Goal: Task Accomplishment & Management: Manage account settings

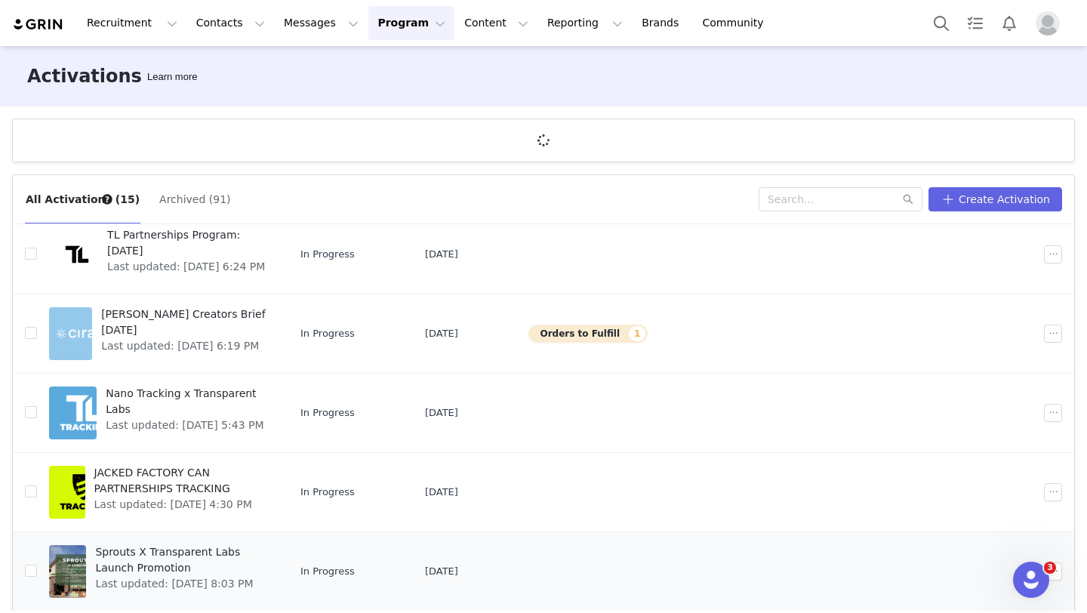
scroll to position [56, 0]
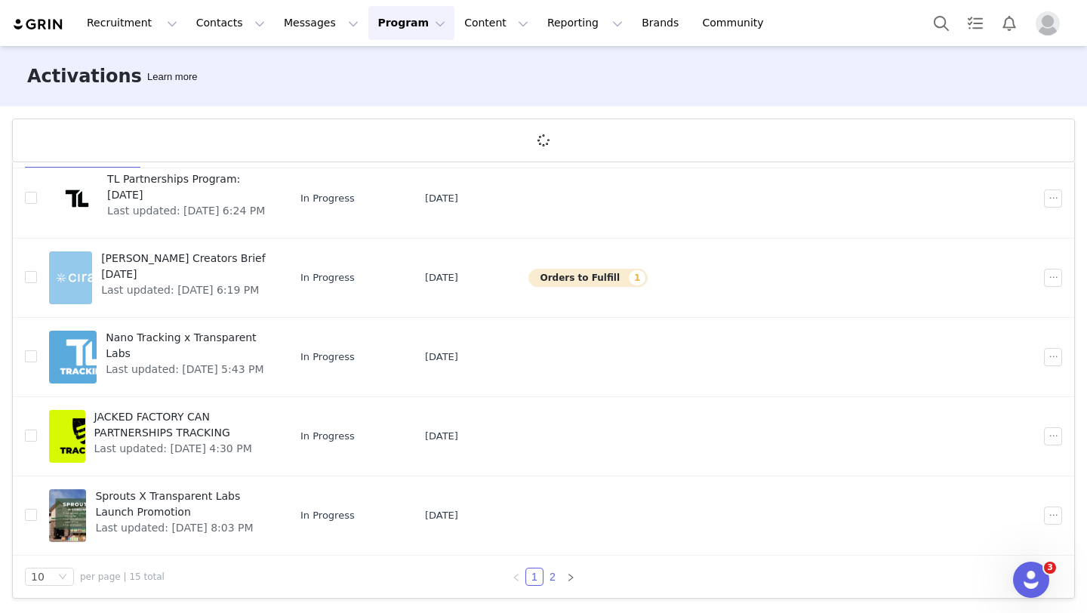
click at [555, 576] on link "2" at bounding box center [552, 577] width 17 height 17
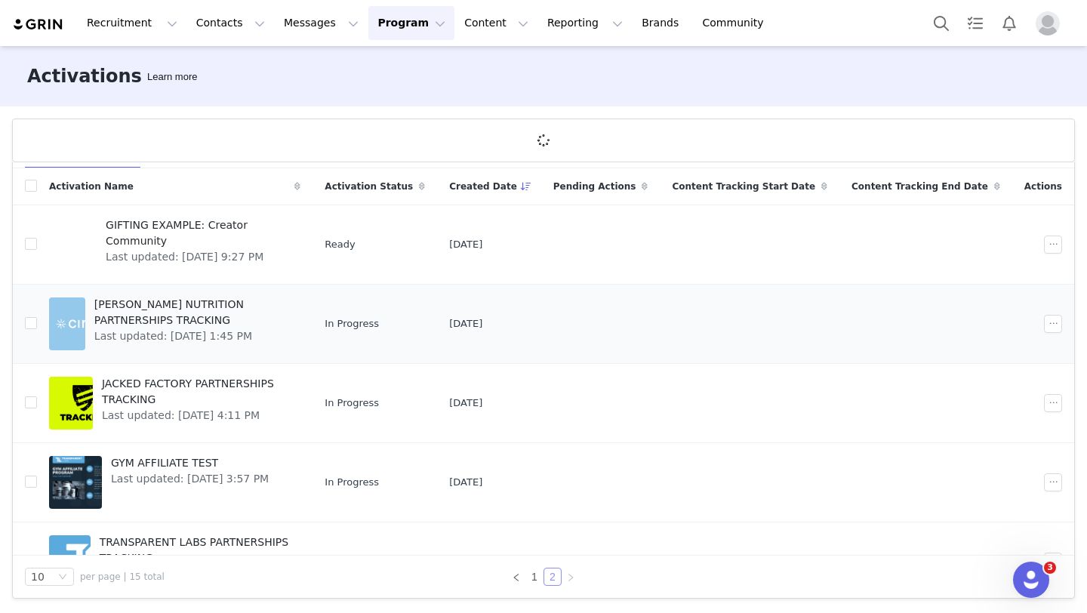
scroll to position [32, 0]
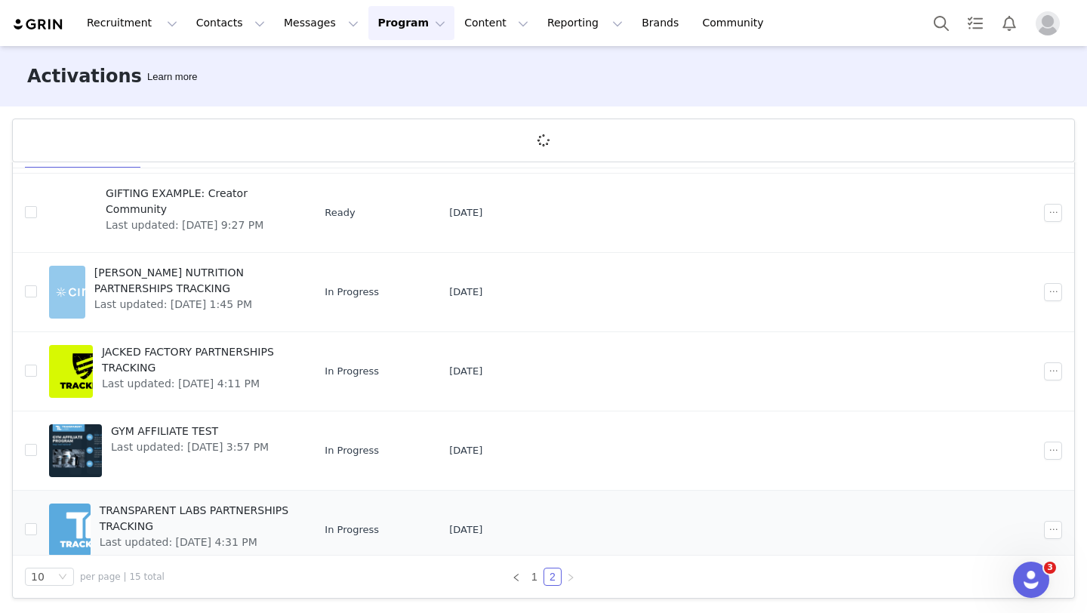
click at [247, 528] on span "TRANSPARENT LABS PARTNERSHIPS TRACKING" at bounding box center [196, 519] width 193 height 32
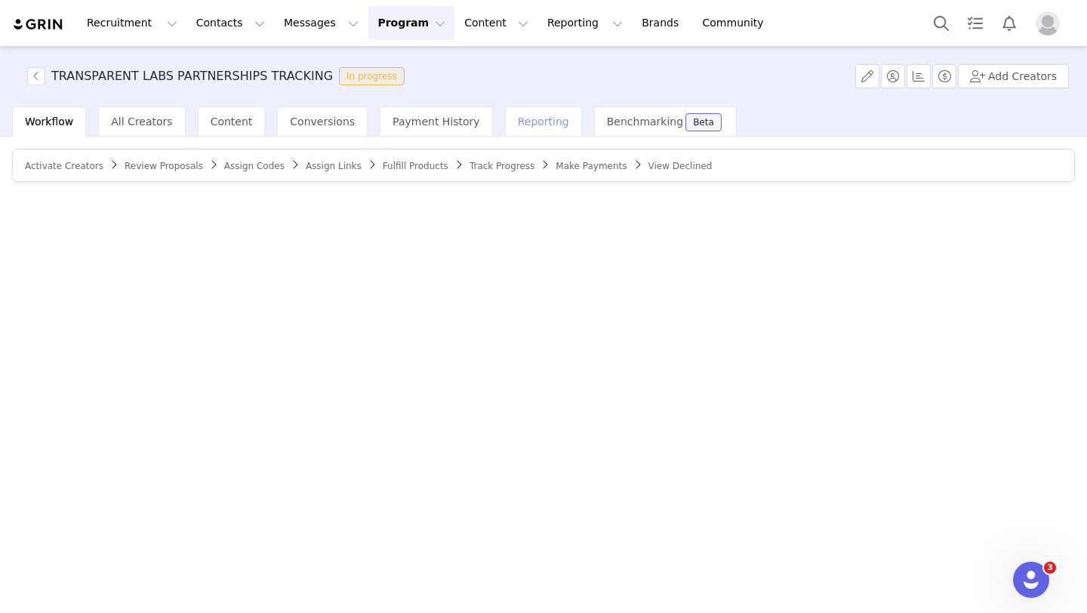
click at [529, 122] on span "Reporting" at bounding box center [543, 122] width 51 height 12
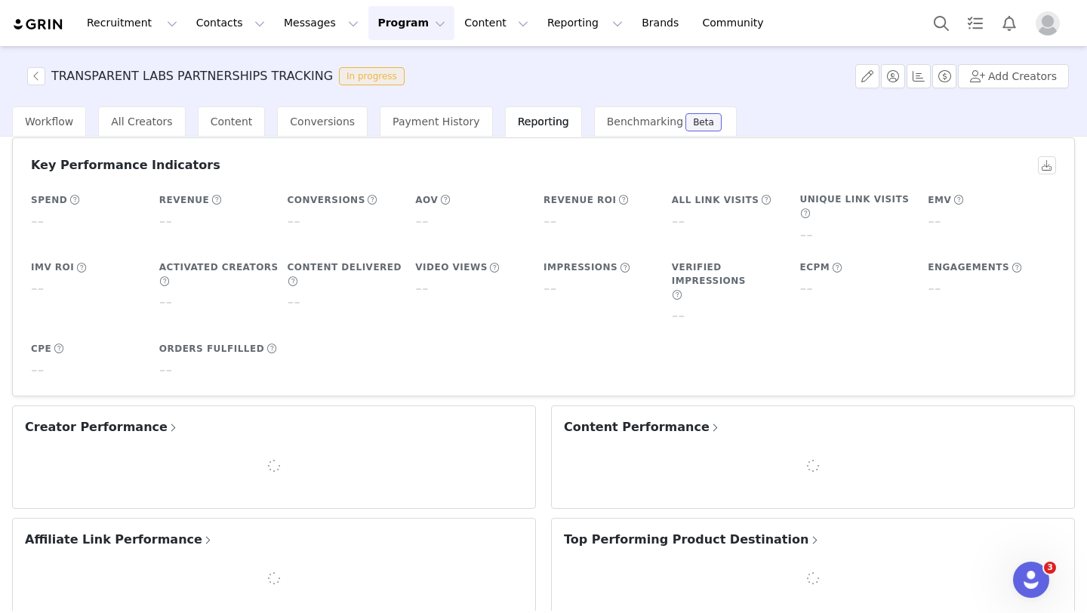
scroll to position [110, 0]
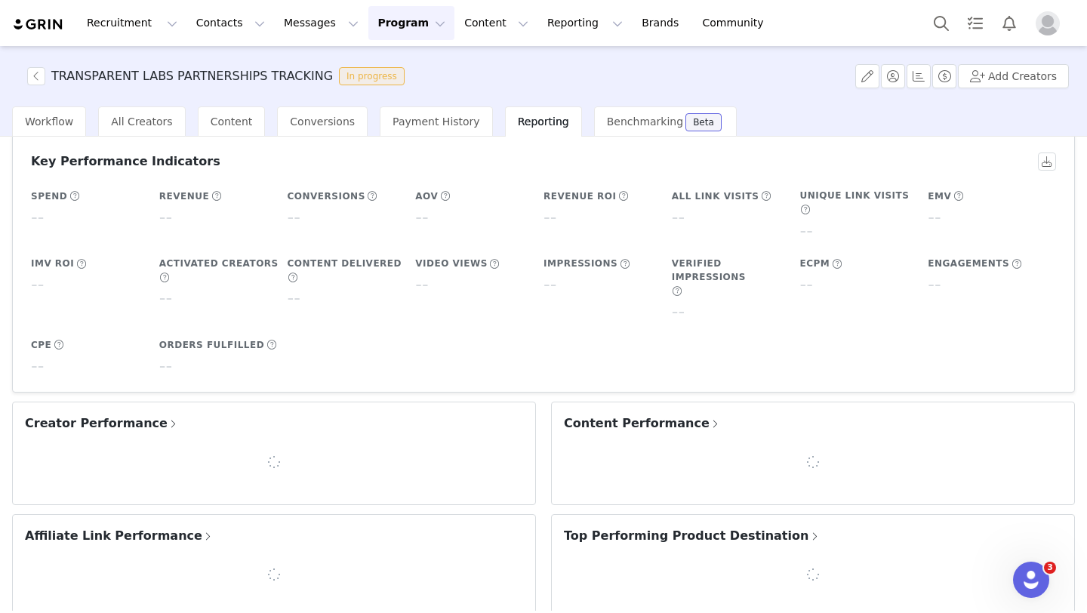
click at [138, 415] on span "Creator Performance" at bounding box center [102, 424] width 154 height 18
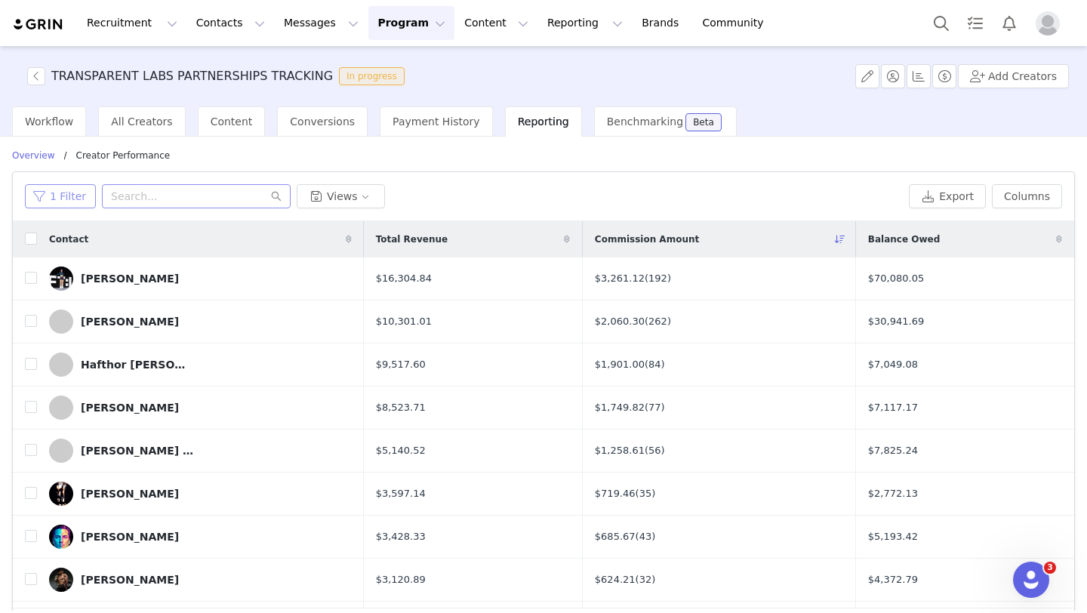
click at [71, 191] on button "1 Filter" at bounding box center [60, 196] width 71 height 24
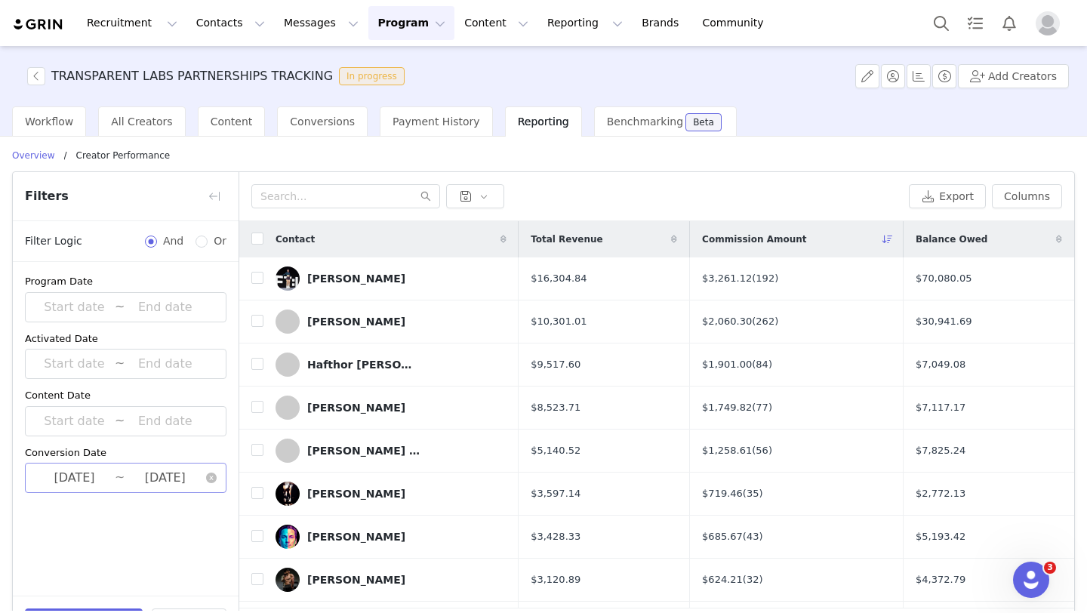
click at [153, 468] on input "2025-09-28" at bounding box center [165, 478] width 81 height 20
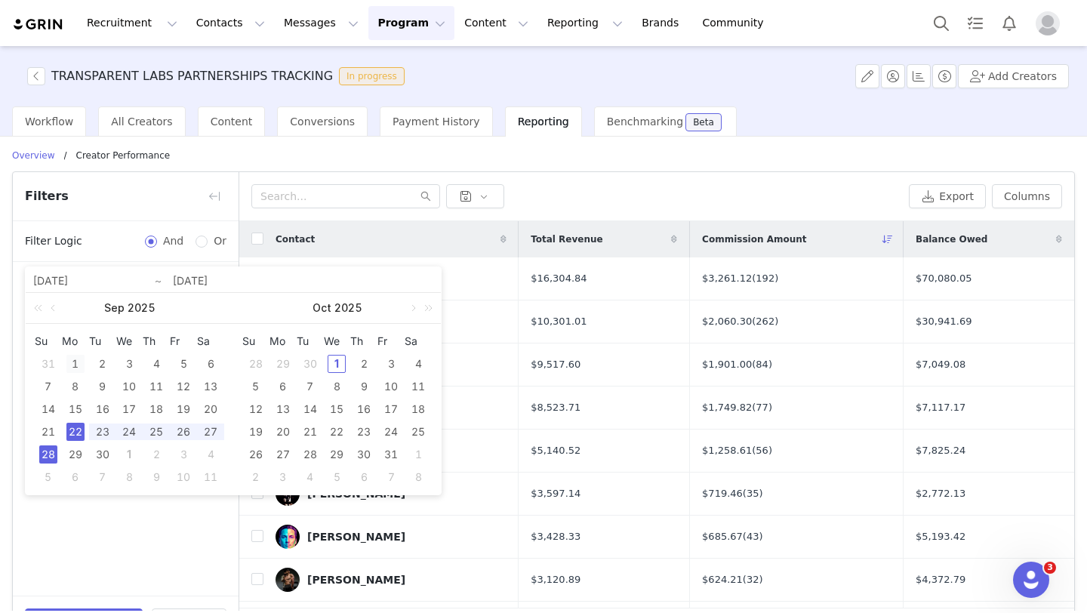
click at [76, 364] on div "1" at bounding box center [75, 364] width 18 height 18
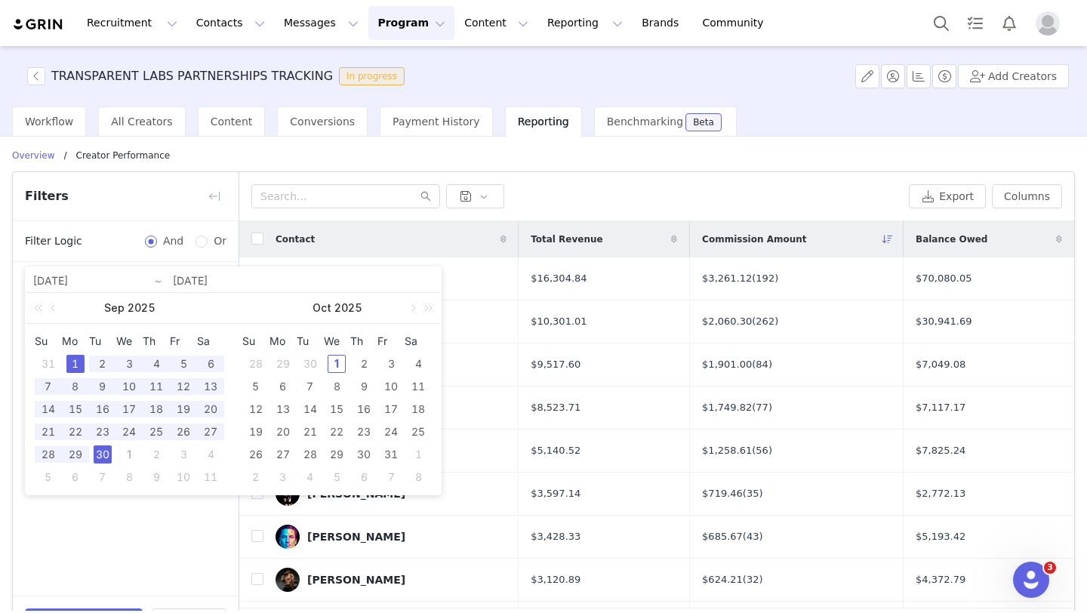
click at [104, 459] on div "30" at bounding box center [103, 454] width 18 height 18
type input "2025-09-01"
type input "2025-09-30"
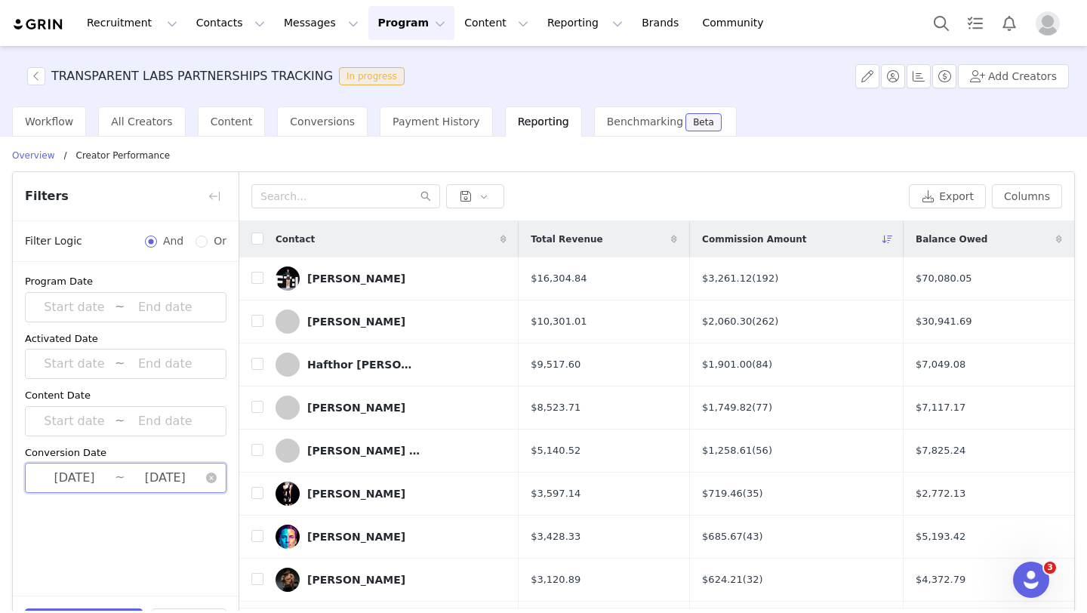
scroll to position [53, 0]
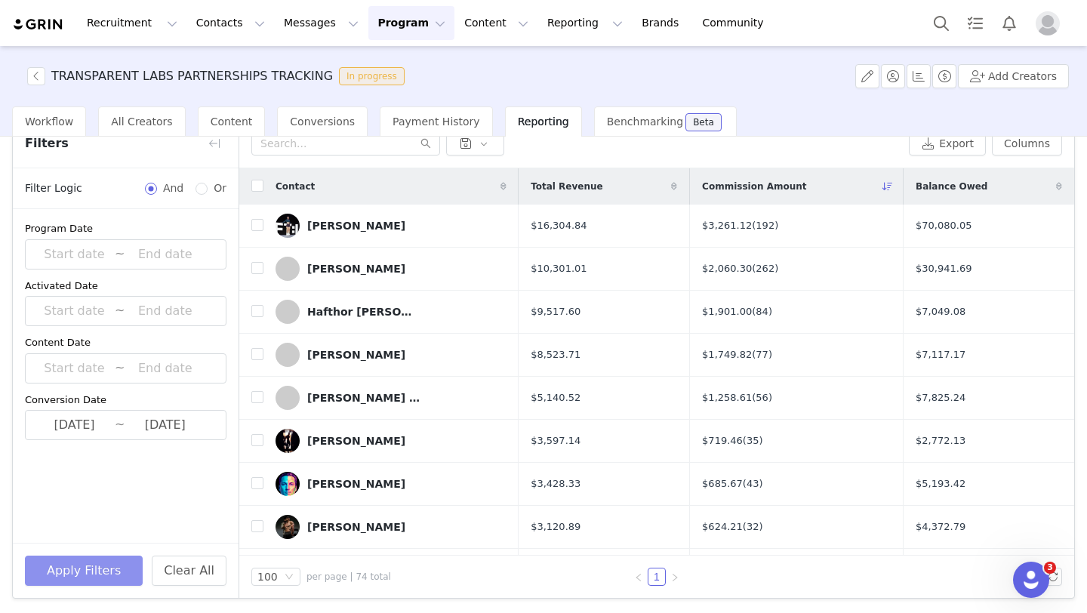
click at [106, 573] on button "Apply Filters" at bounding box center [84, 571] width 118 height 30
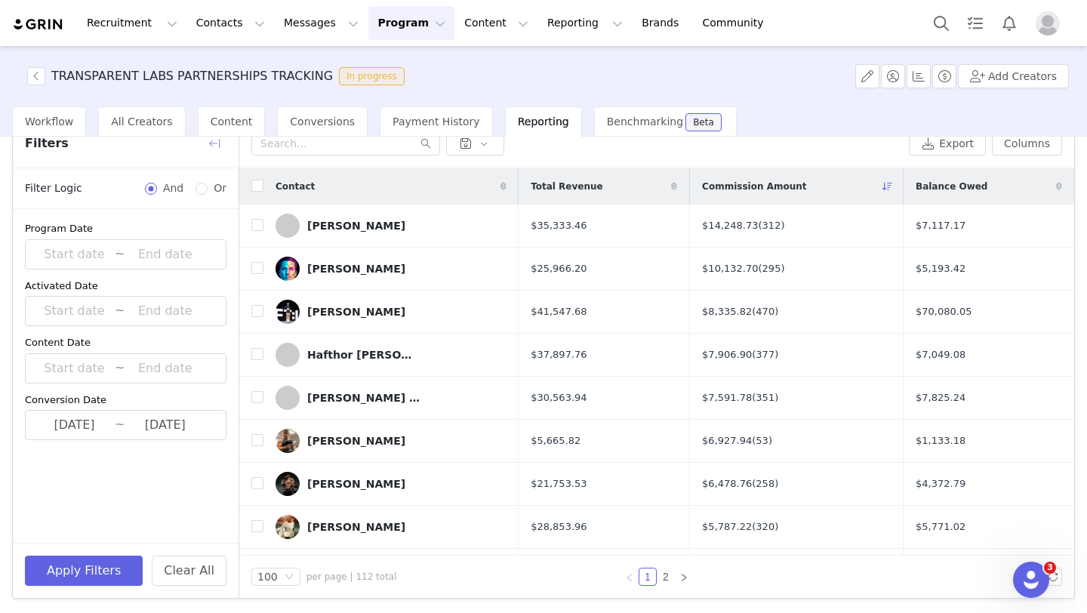
click at [220, 144] on button "button" at bounding box center [214, 143] width 24 height 24
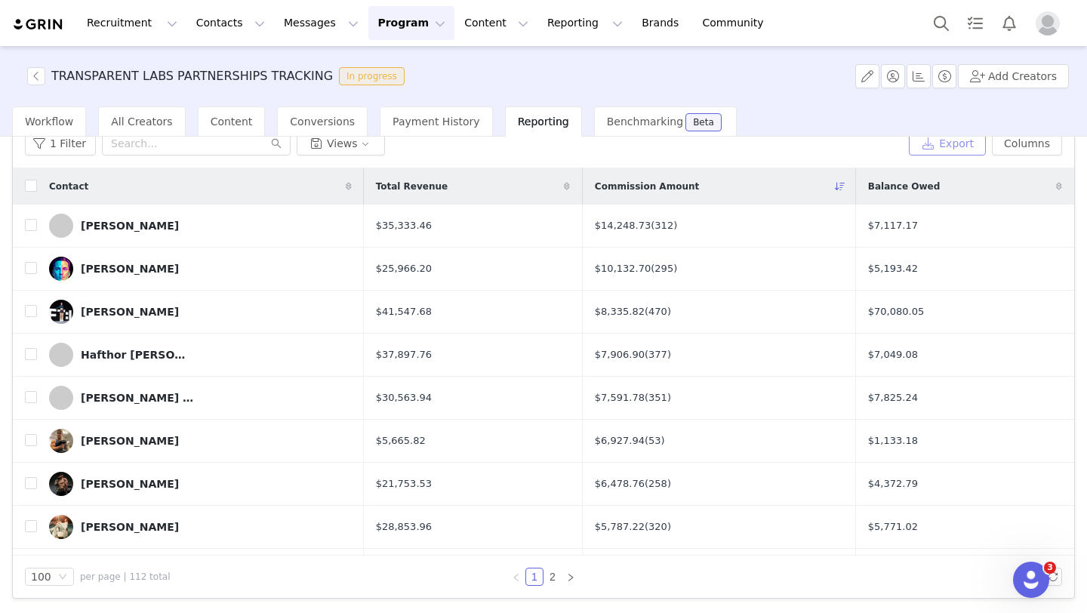
click at [935, 151] on button "Export" at bounding box center [947, 143] width 77 height 24
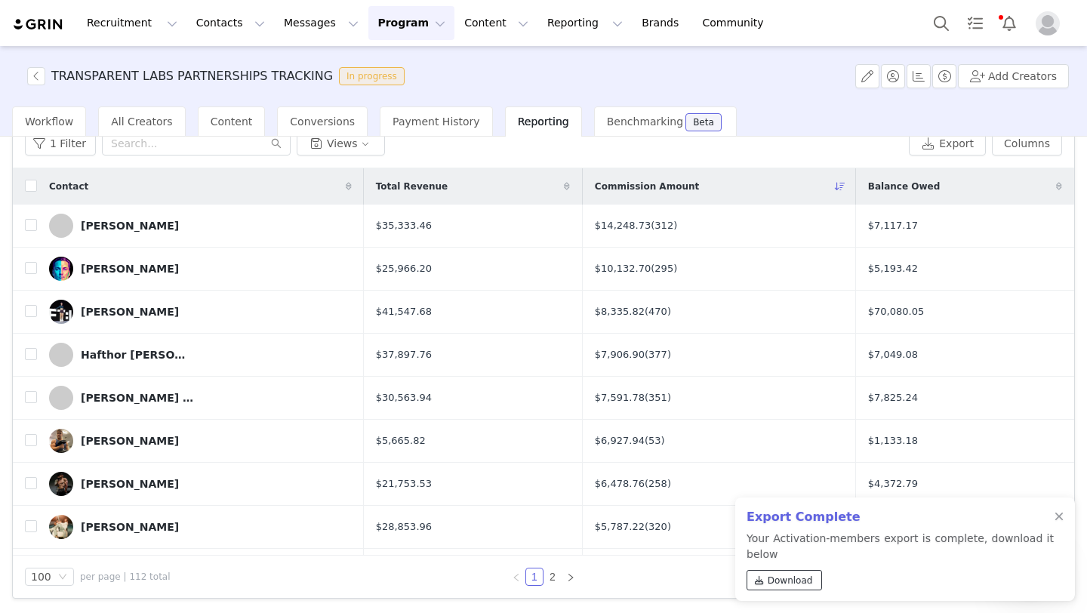
click at [772, 581] on span "Download" at bounding box center [790, 581] width 45 height 14
click at [1060, 519] on div at bounding box center [1059, 517] width 9 height 12
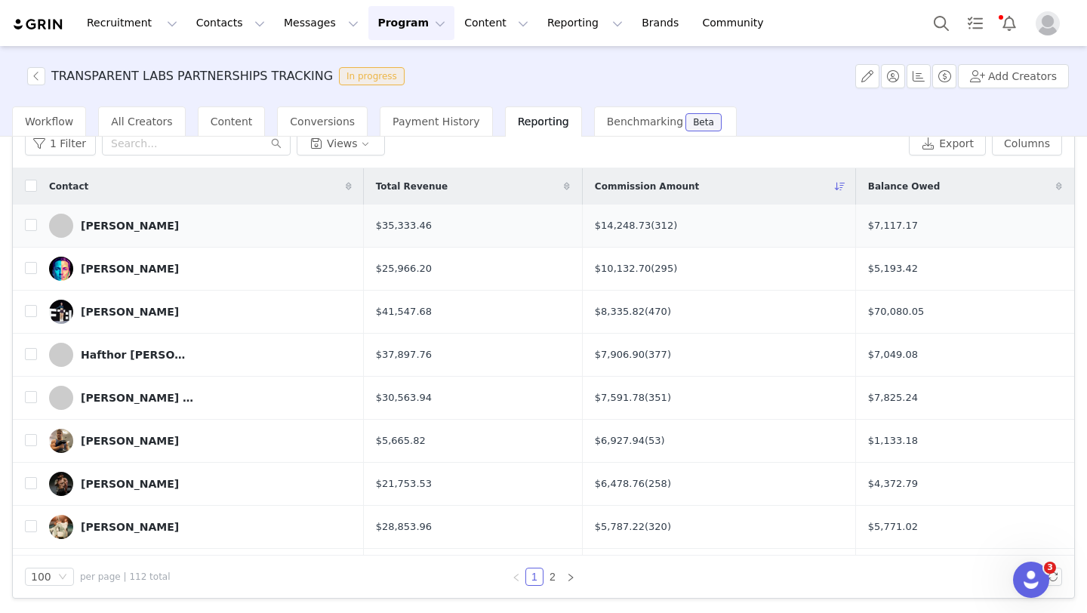
scroll to position [0, 0]
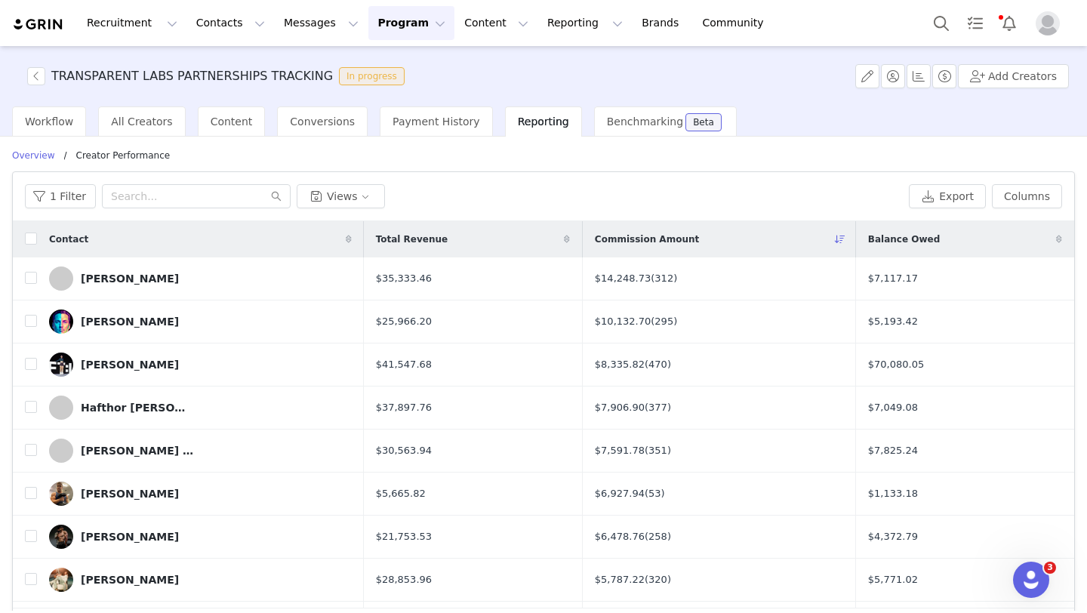
click at [410, 16] on button "Program Program" at bounding box center [411, 23] width 86 height 34
click at [413, 66] on div "Activations" at bounding box center [404, 67] width 101 height 16
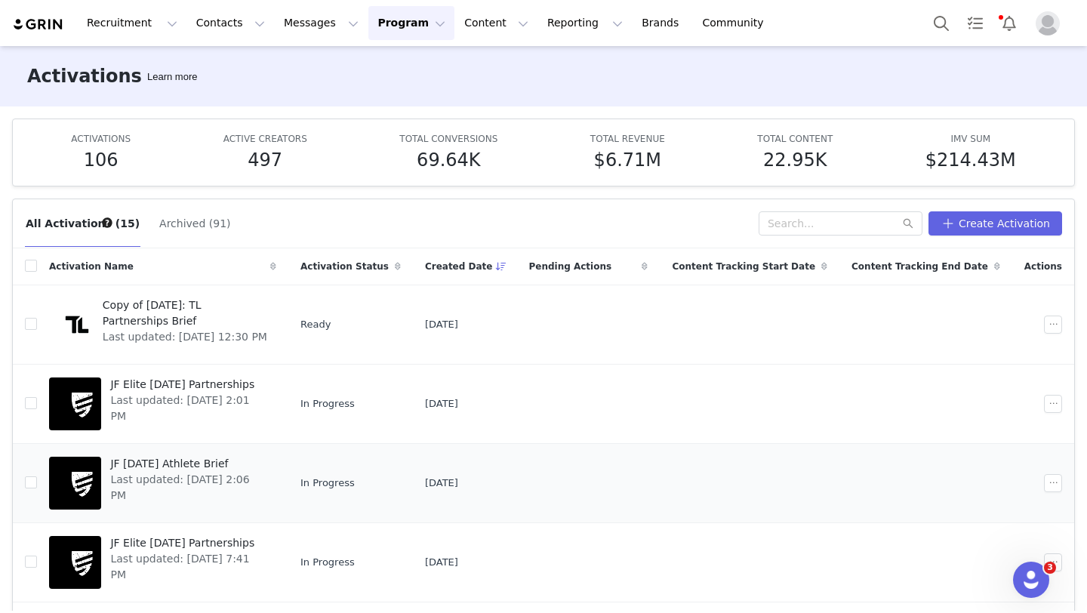
scroll to position [442, 0]
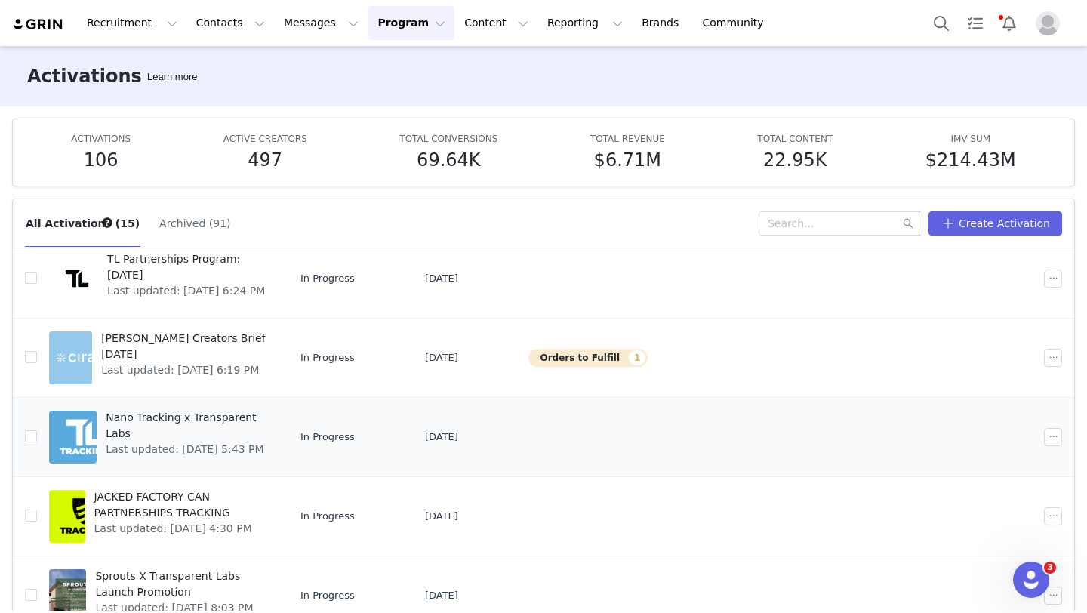
click at [276, 437] on link "Nano Tracking x Transparent Labs Last updated: Sep 26, 2025 5:43 PM" at bounding box center [162, 437] width 227 height 60
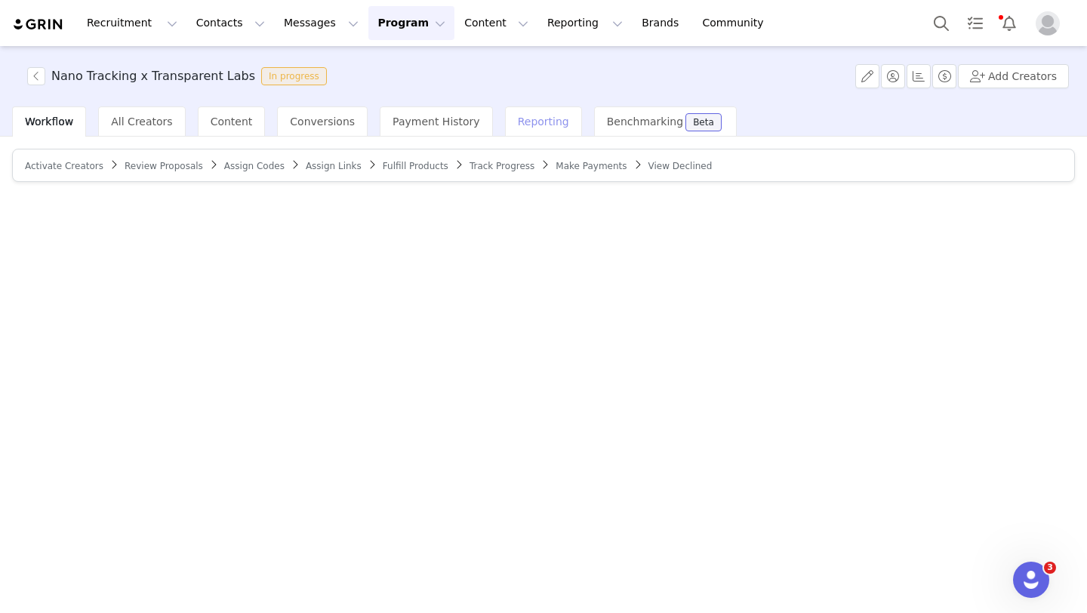
click at [518, 123] on span "Reporting" at bounding box center [543, 122] width 51 height 12
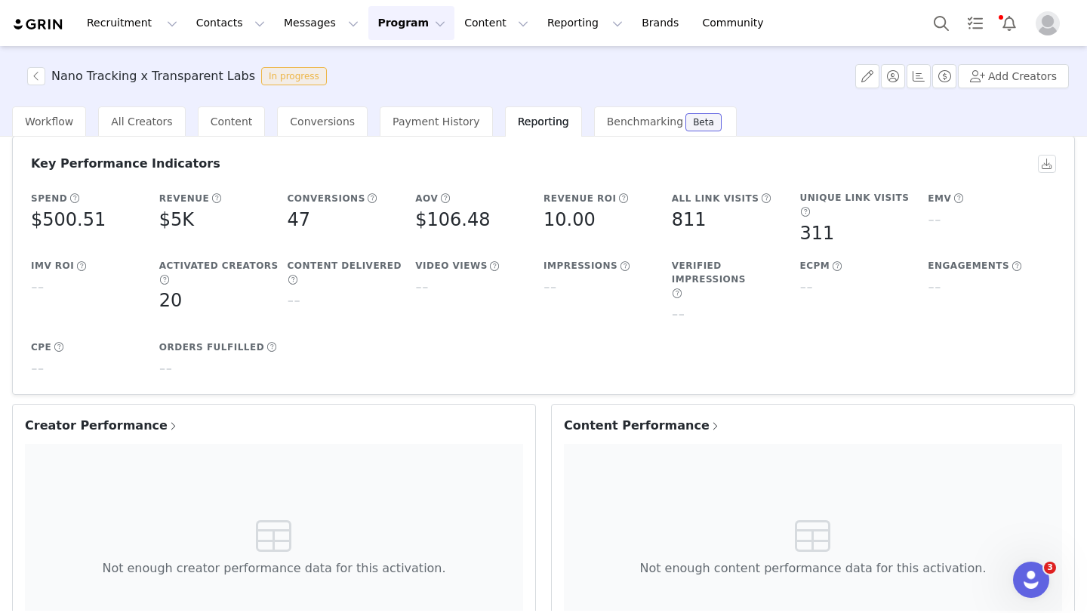
scroll to position [145, 0]
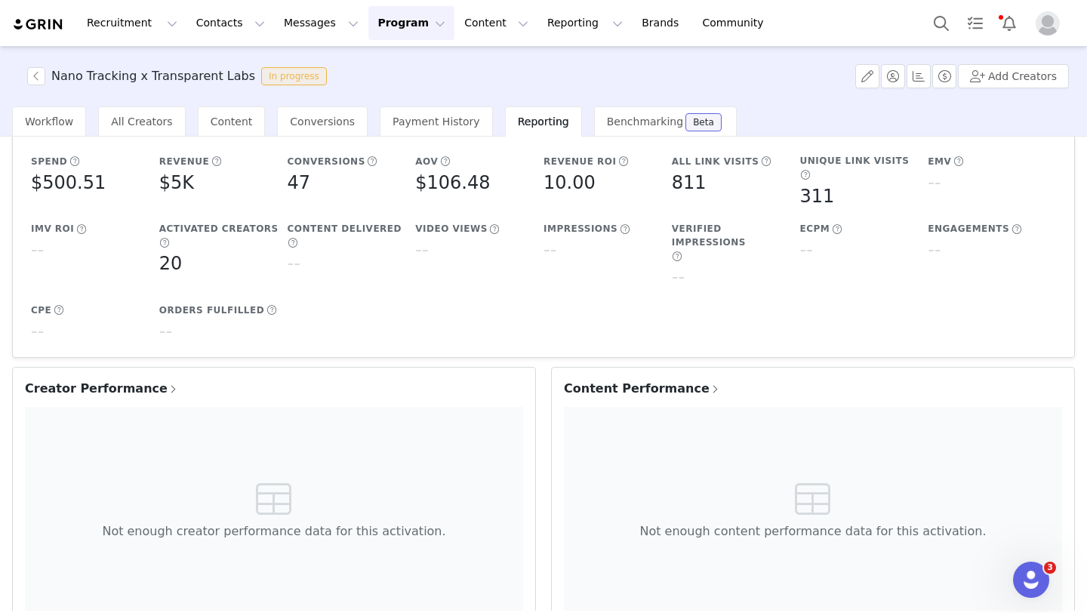
click at [98, 380] on span "Creator Performance" at bounding box center [102, 389] width 154 height 18
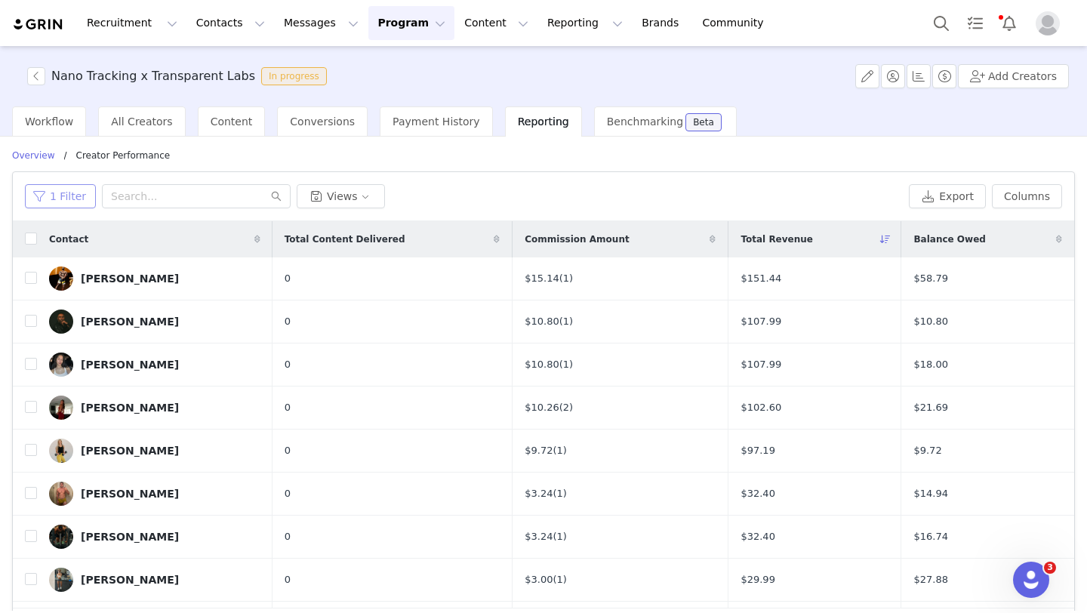
click at [81, 199] on button "1 Filter" at bounding box center [60, 196] width 71 height 24
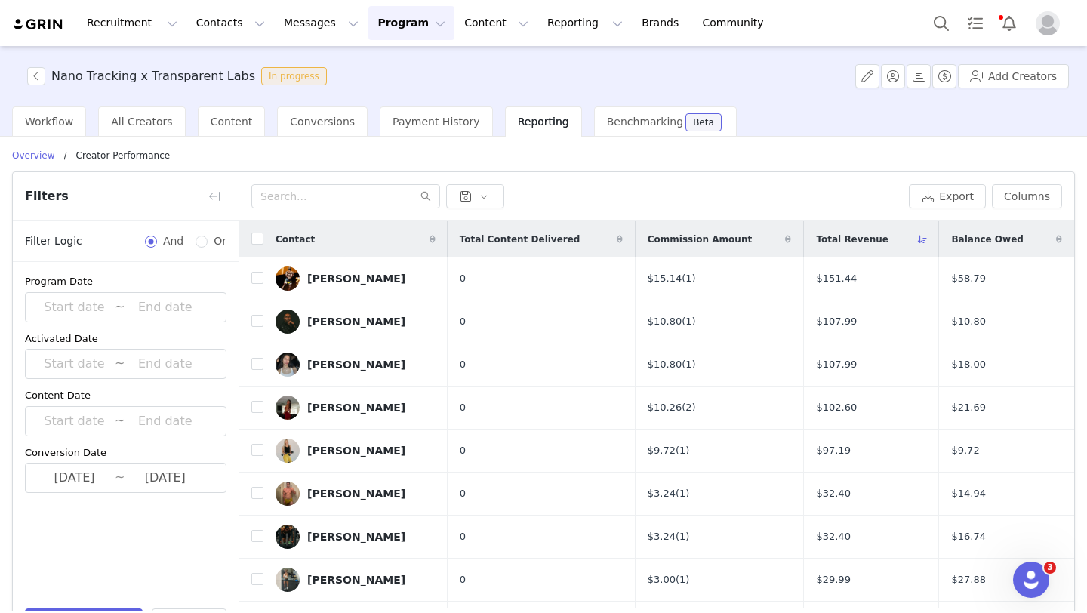
click at [116, 499] on div "Program Date ~ Activated Date ~ Content Date ~ Conversion Date 2025-09-22 ~ 202…" at bounding box center [126, 383] width 226 height 243
click at [114, 485] on input "2025-09-22" at bounding box center [74, 478] width 81 height 20
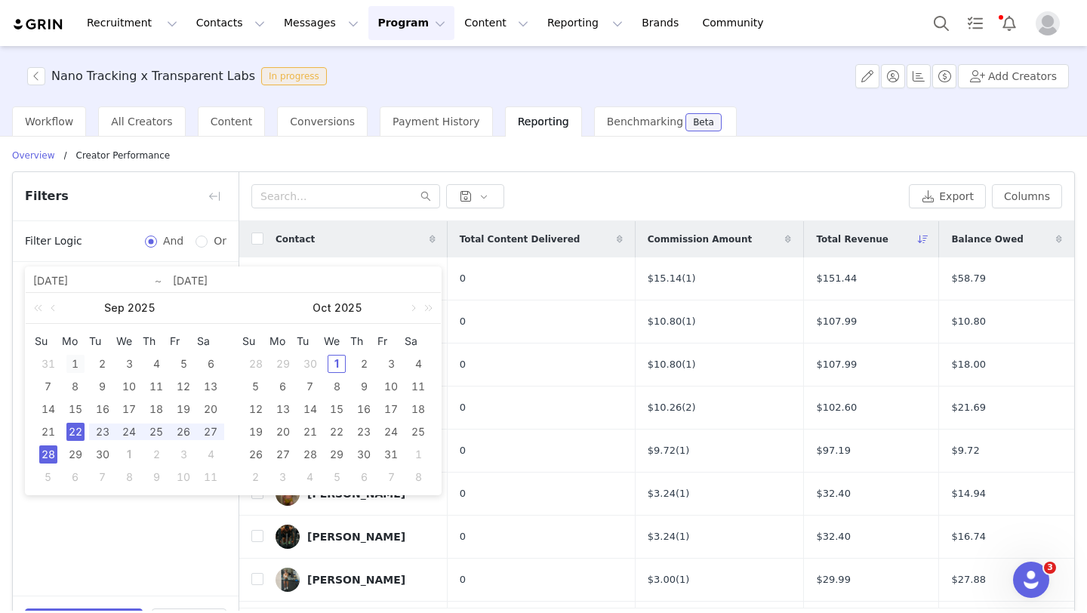
click at [78, 360] on div "1" at bounding box center [75, 364] width 18 height 18
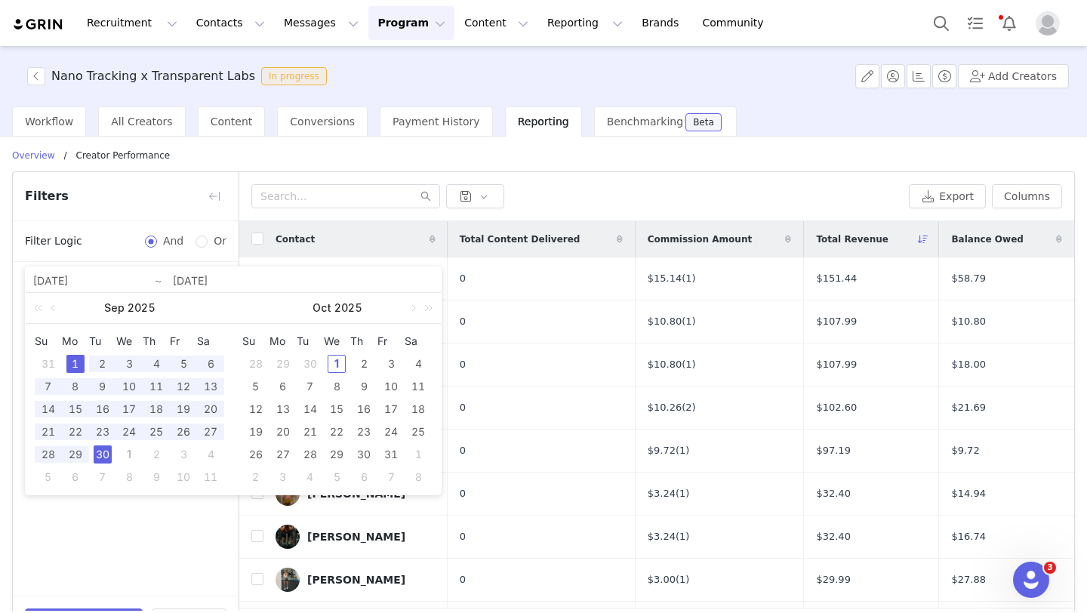
click at [100, 460] on div "30" at bounding box center [103, 454] width 18 height 18
type input "2025-09-01"
type input "2025-09-30"
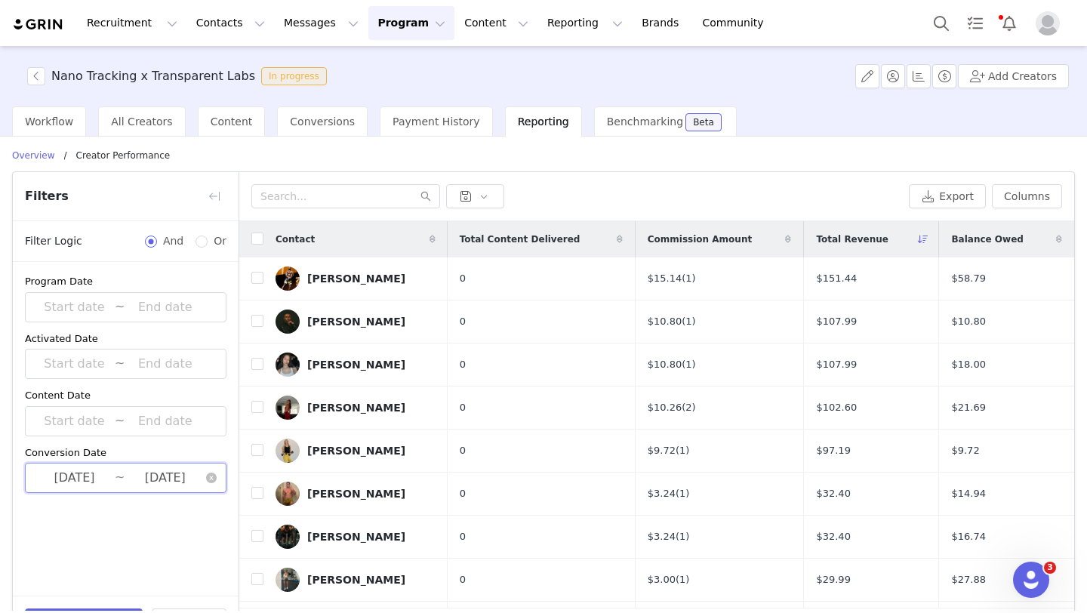
scroll to position [53, 0]
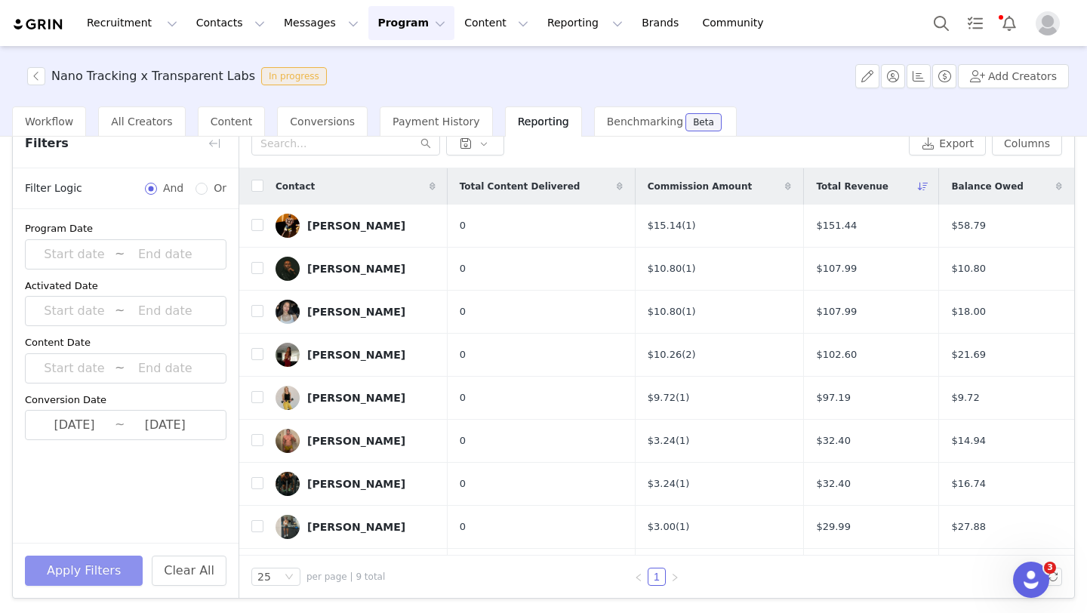
click at [104, 581] on button "Apply Filters" at bounding box center [84, 571] width 118 height 30
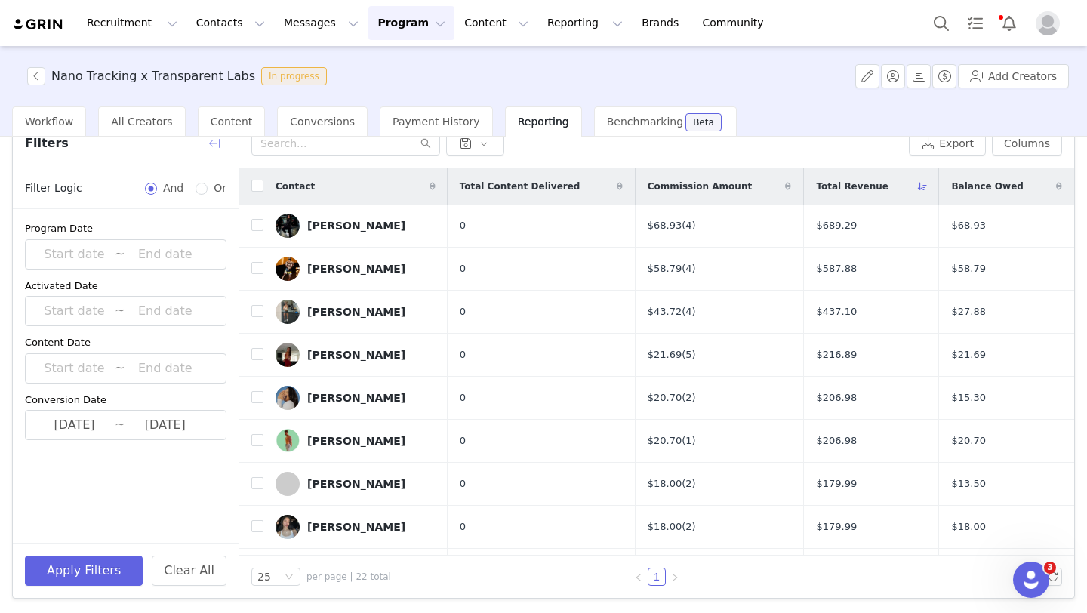
click at [217, 144] on button "button" at bounding box center [214, 143] width 24 height 24
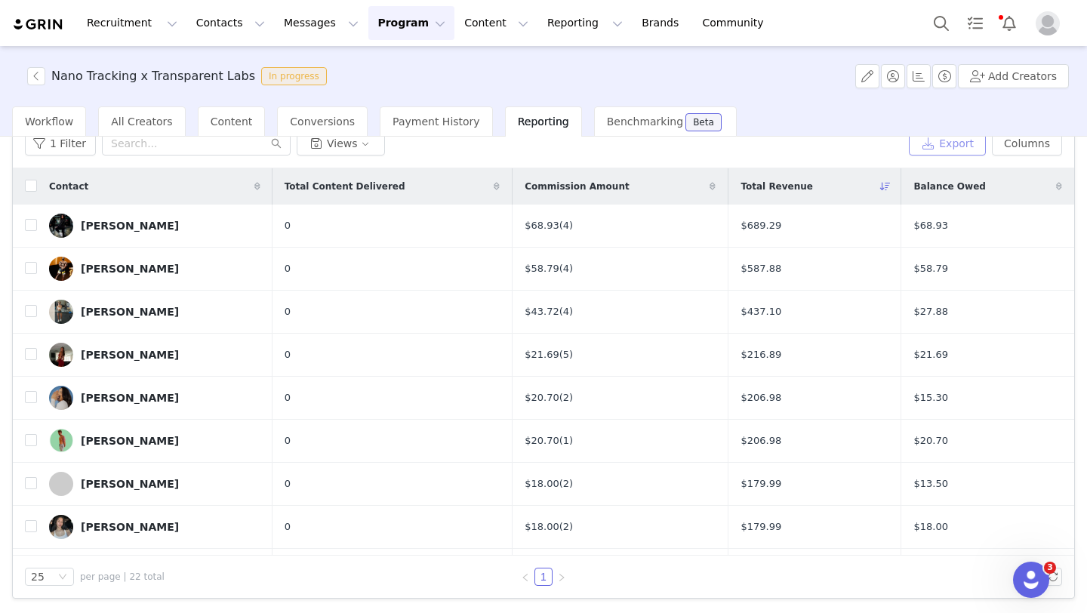
click at [934, 143] on button "Export" at bounding box center [947, 143] width 77 height 24
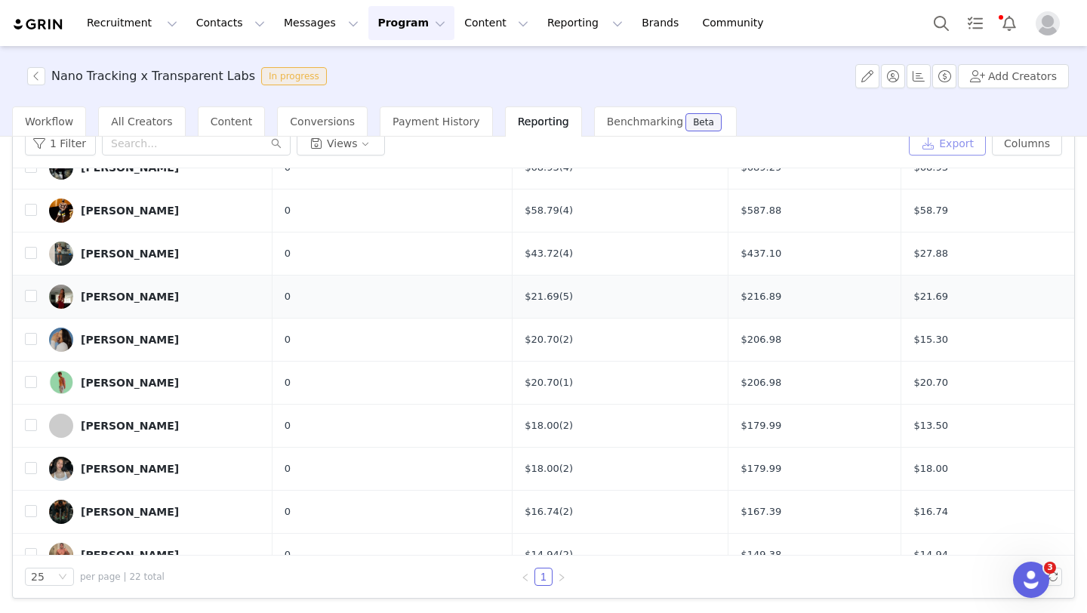
scroll to position [0, 0]
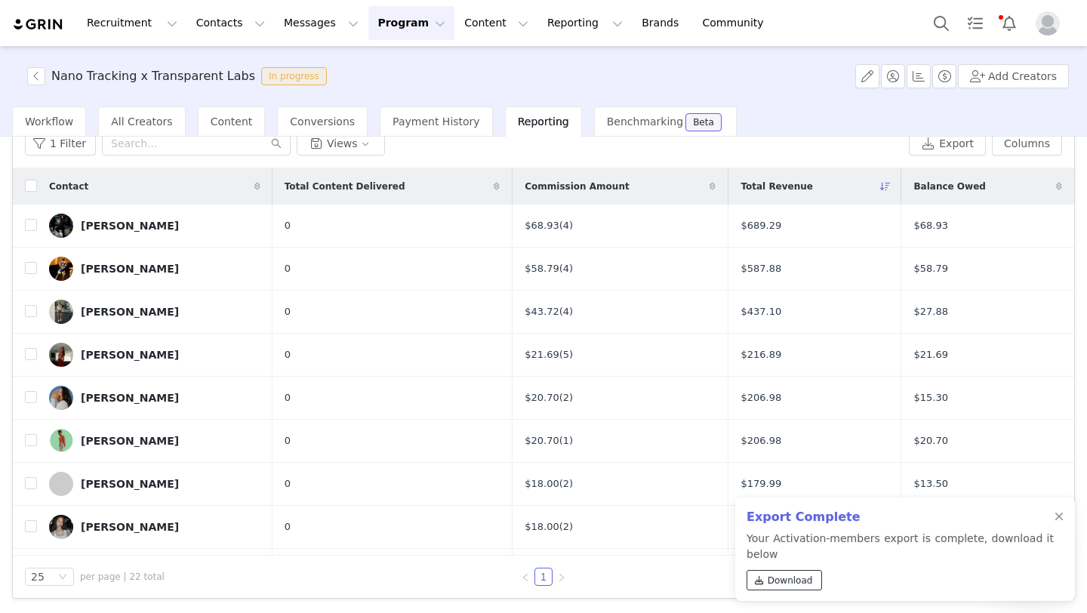
click at [775, 578] on span "Download" at bounding box center [790, 581] width 45 height 14
click at [1059, 517] on div at bounding box center [1059, 517] width 9 height 12
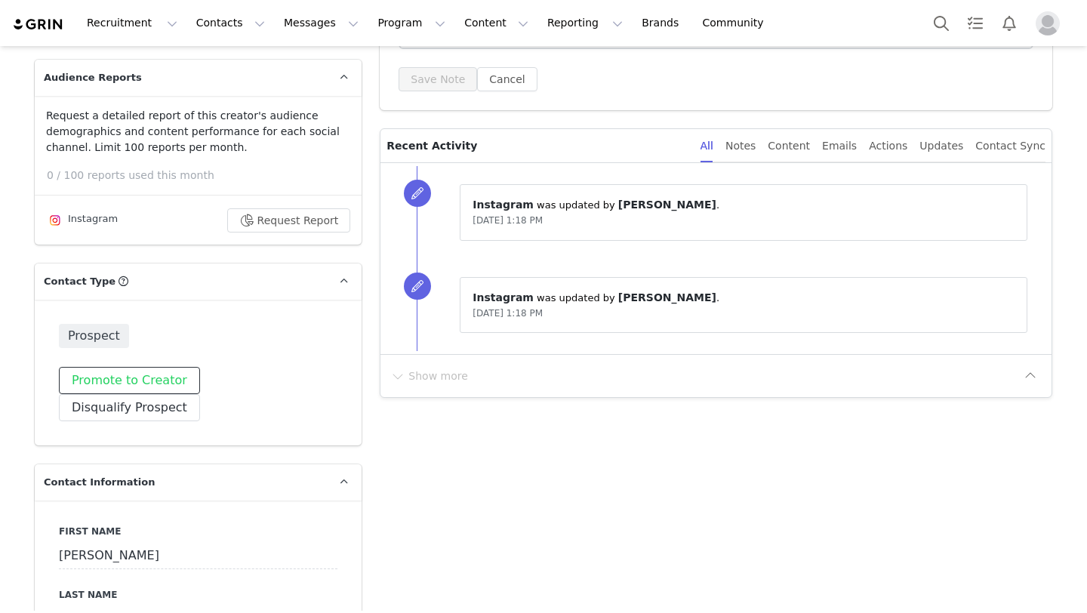
click at [156, 384] on button "Promote to Creator" at bounding box center [129, 380] width 141 height 27
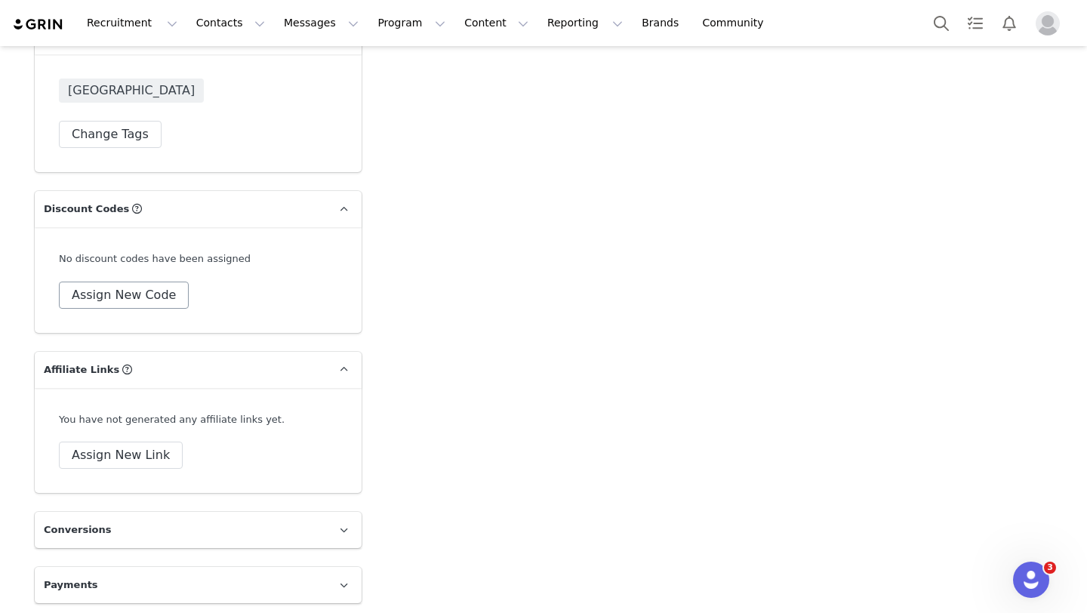
scroll to position [2439, 0]
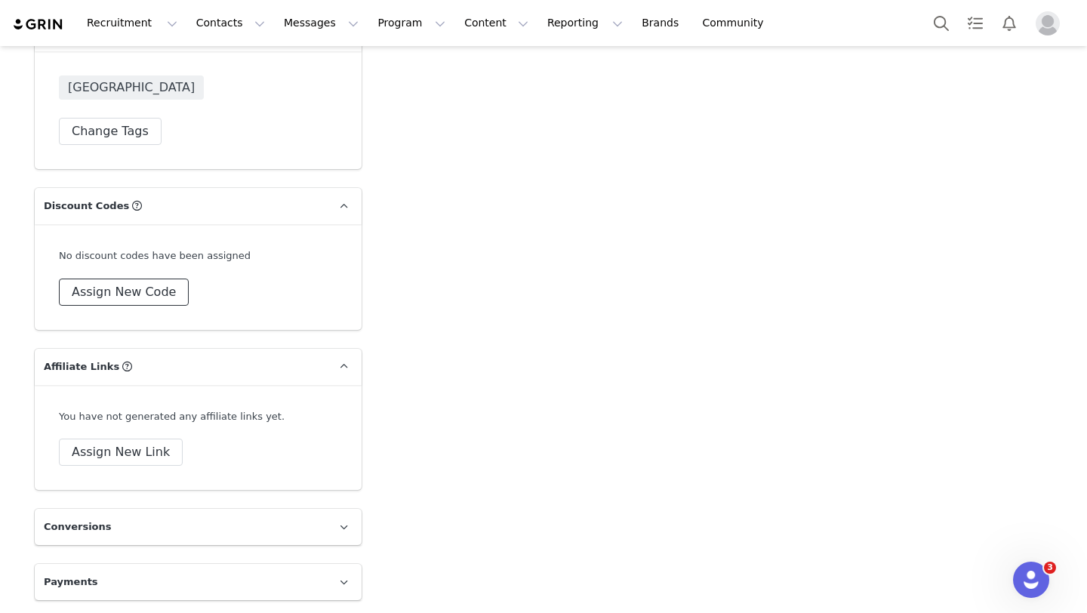
click at [149, 294] on button "Assign New Code" at bounding box center [124, 292] width 130 height 27
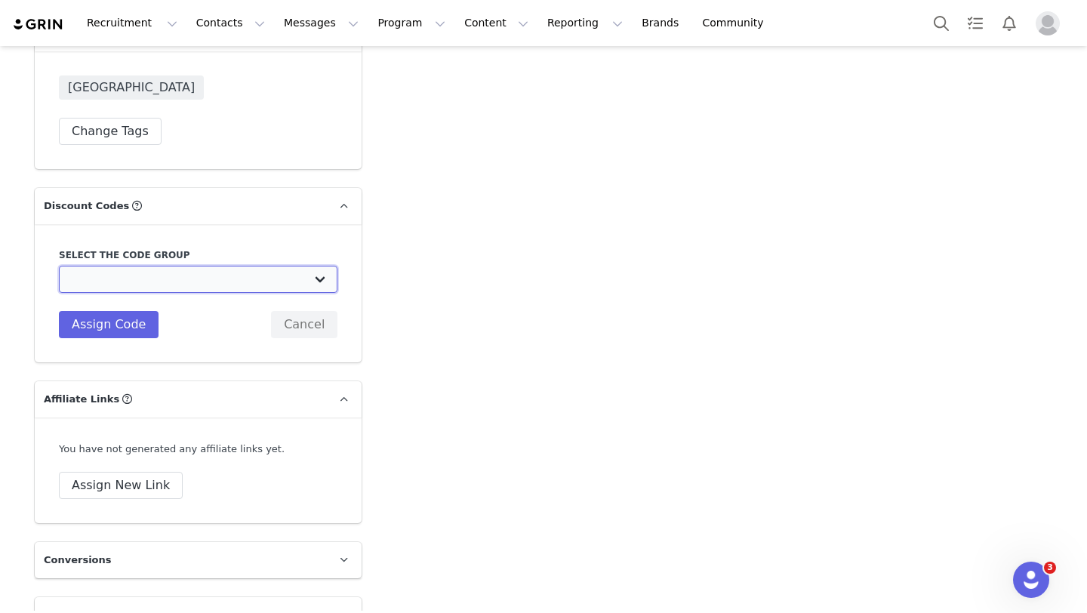
click at [141, 276] on select "Transparent Labs: TL Athletes Transparent Labs: CC // Discount Code Group Test …" at bounding box center [198, 279] width 279 height 27
select select "10009762"
click at [59, 266] on select "Transparent Labs: TL Athletes Transparent Labs: CC // Discount Code Group Test …" at bounding box center [198, 279] width 279 height 27
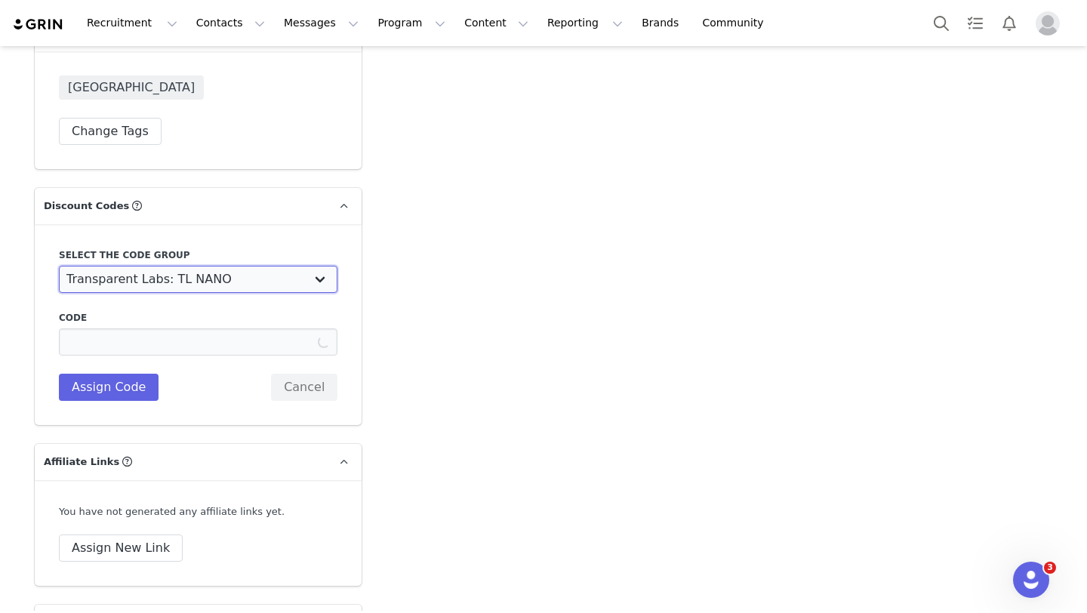
type input "COUND"
click at [124, 391] on button "Assign Code" at bounding box center [109, 387] width 100 height 27
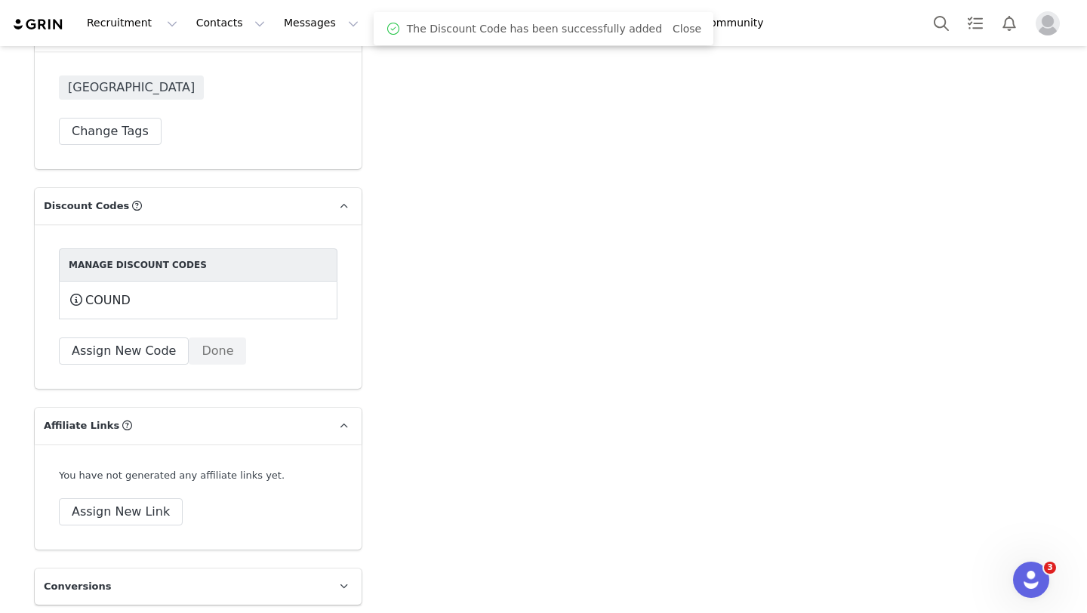
scroll to position [2498, 0]
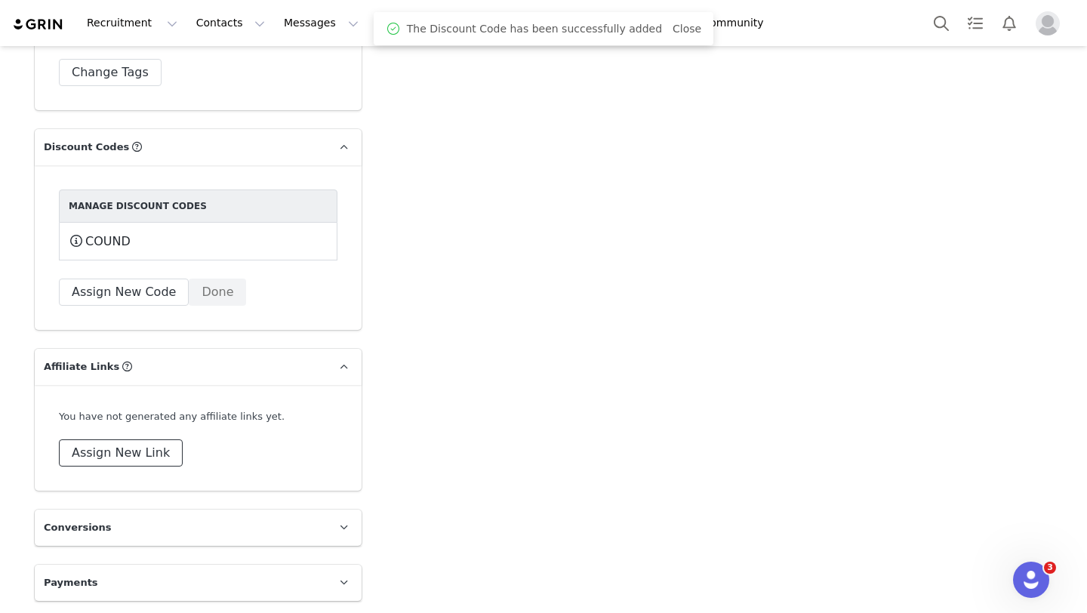
click at [133, 462] on button "Assign New Link" at bounding box center [121, 452] width 124 height 27
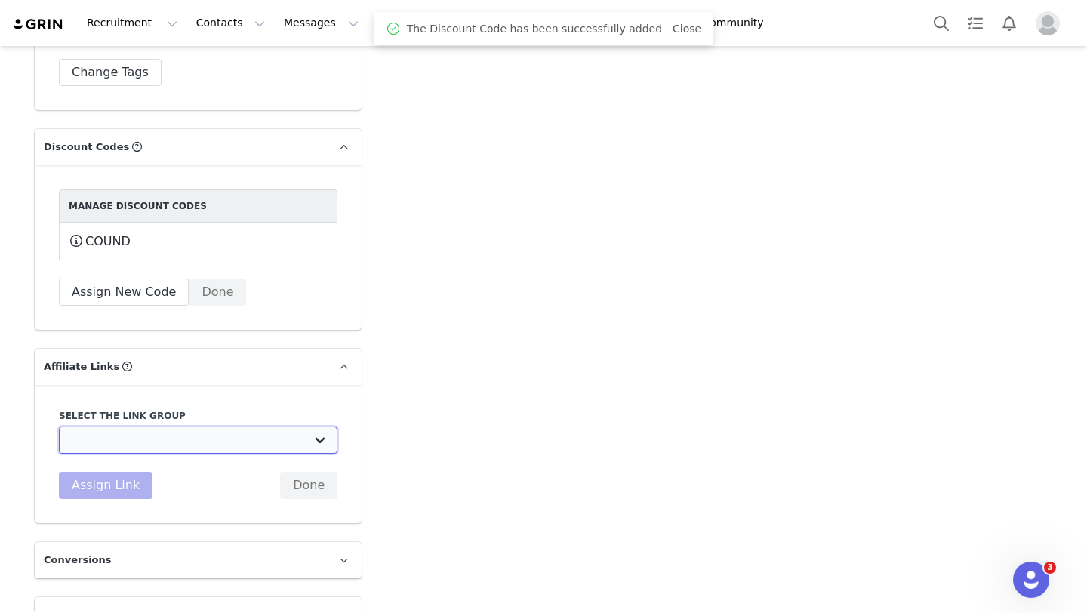
click at [160, 433] on select "Transparent Labs Ambassador Affiliate Link: [URL][DOMAIN_NAME] JF Athlete Affil…" at bounding box center [198, 440] width 279 height 27
select select "32606"
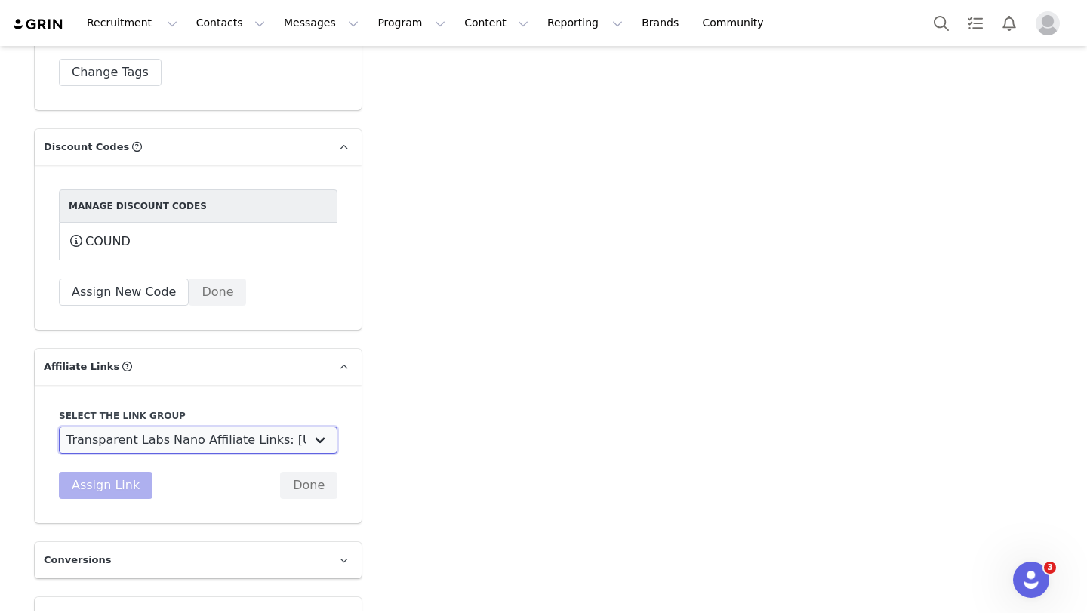
click at [59, 427] on select "Transparent Labs Ambassador Affiliate Link: [URL][DOMAIN_NAME] JF Athlete Affil…" at bounding box center [198, 440] width 279 height 27
click at [110, 492] on button "Assign Link" at bounding box center [106, 485] width 94 height 27
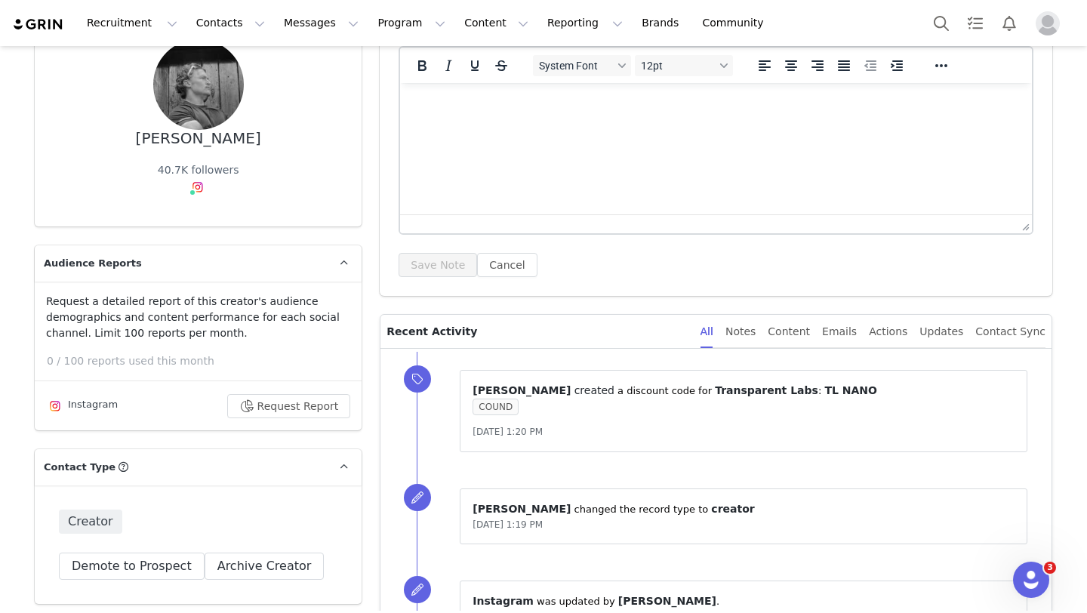
scroll to position [0, 0]
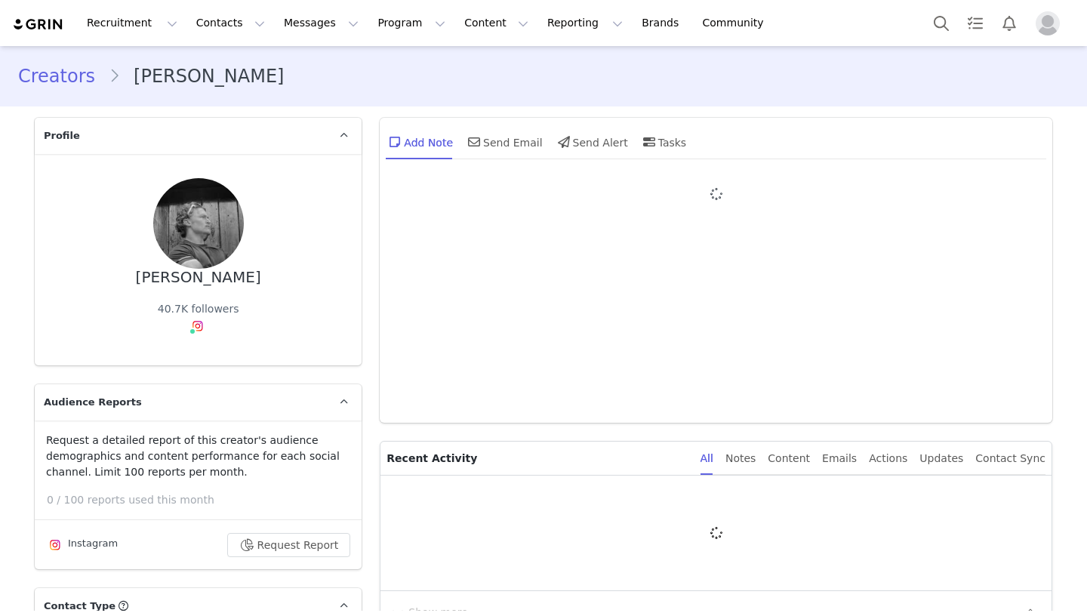
type input "+1 ([GEOGRAPHIC_DATA])"
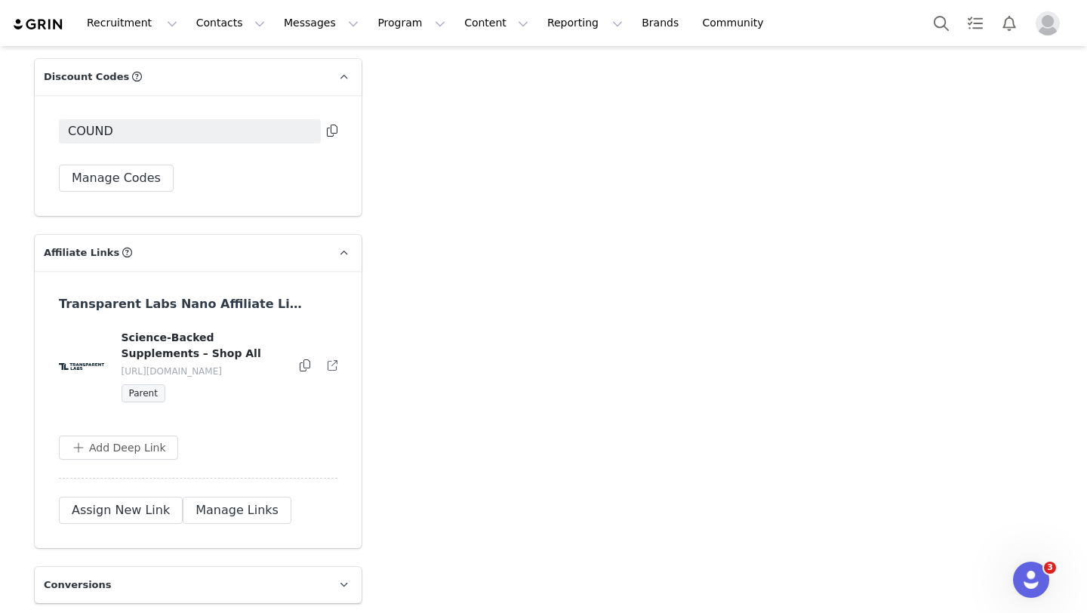
scroll to position [2604, 0]
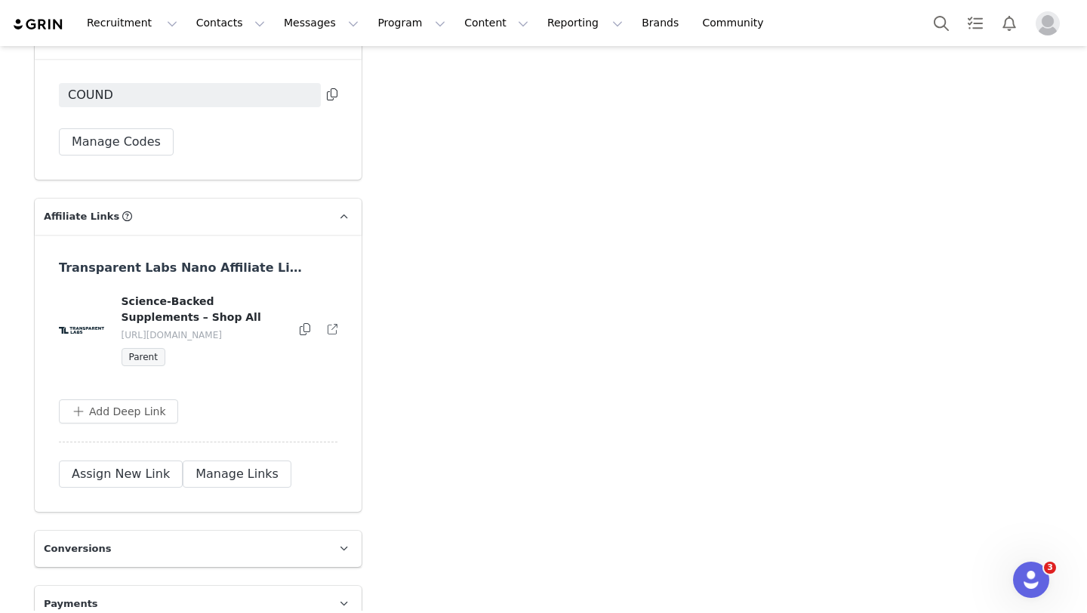
click at [302, 333] on icon at bounding box center [305, 329] width 11 height 12
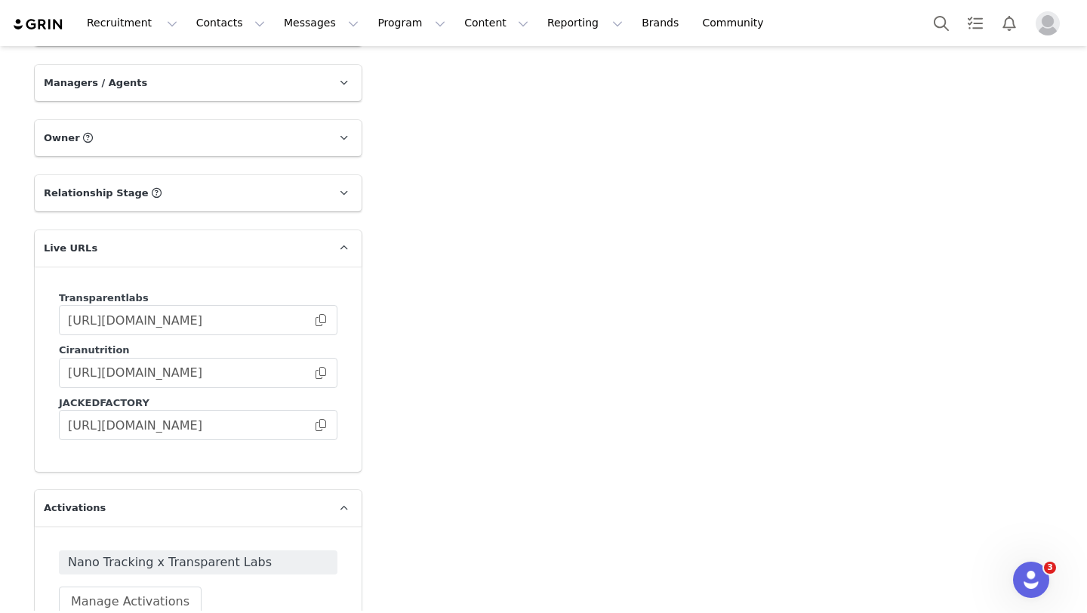
scroll to position [1684, 0]
click at [322, 321] on span at bounding box center [320, 321] width 15 height 0
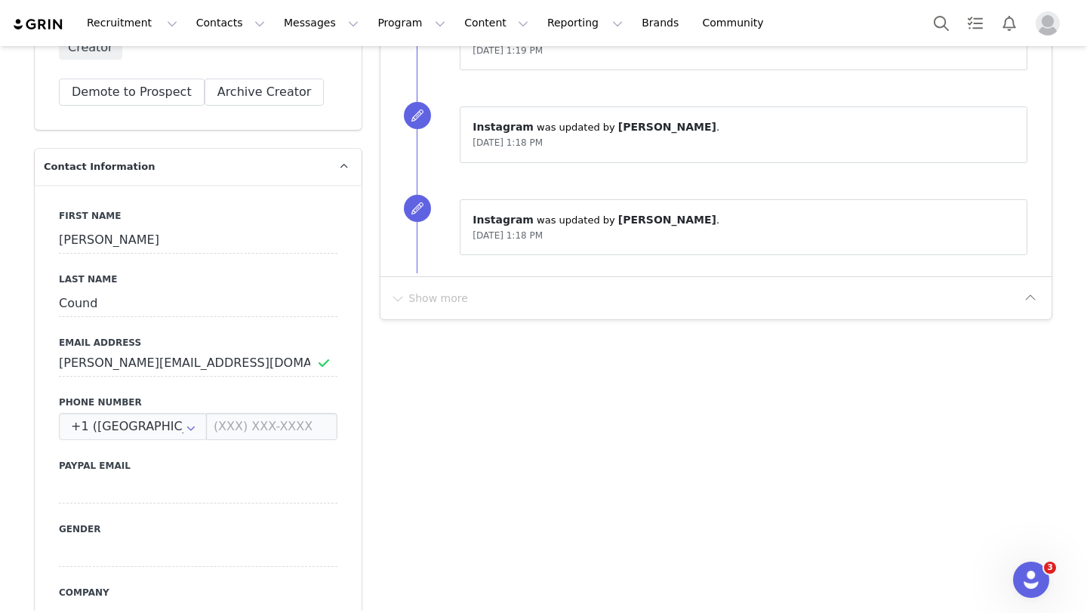
scroll to position [622, 0]
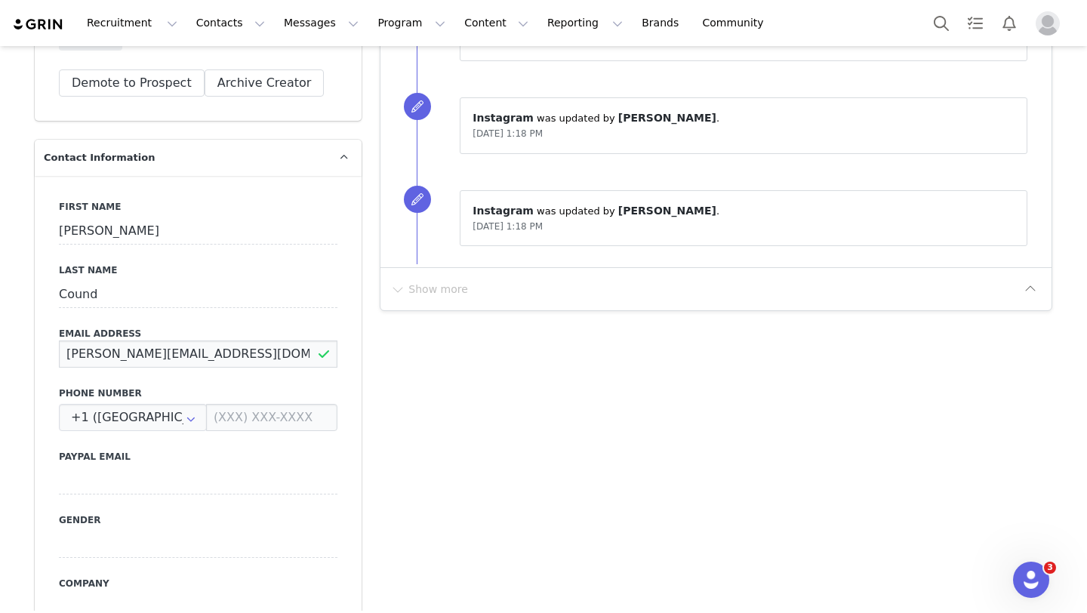
drag, startPoint x: 277, startPoint y: 356, endPoint x: 58, endPoint y: 352, distance: 219.0
click at [59, 352] on input "[PERSON_NAME][EMAIL_ADDRESS][DOMAIN_NAME]" at bounding box center [198, 354] width 279 height 27
